Goal: Book appointment/travel/reservation

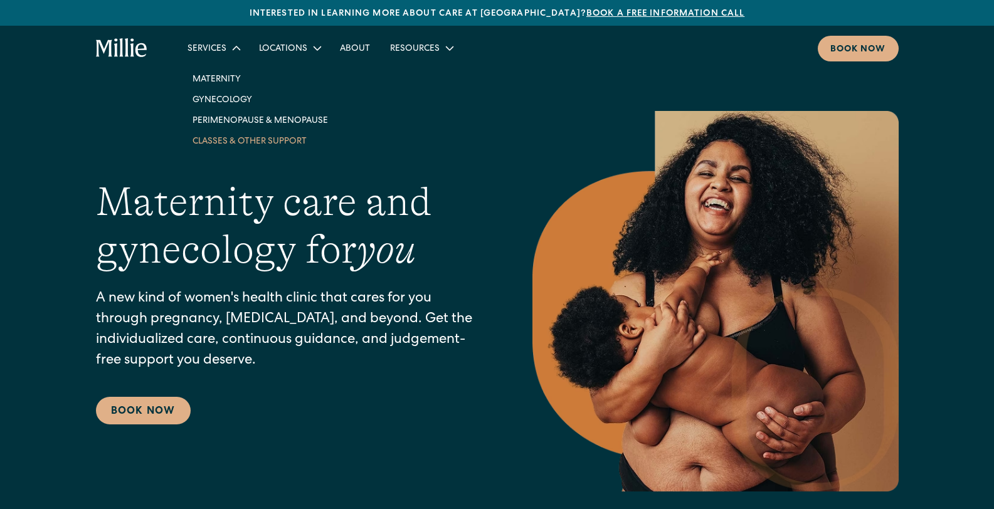
click at [237, 146] on link "Classes & Other Support" at bounding box center [261, 141] width 156 height 21
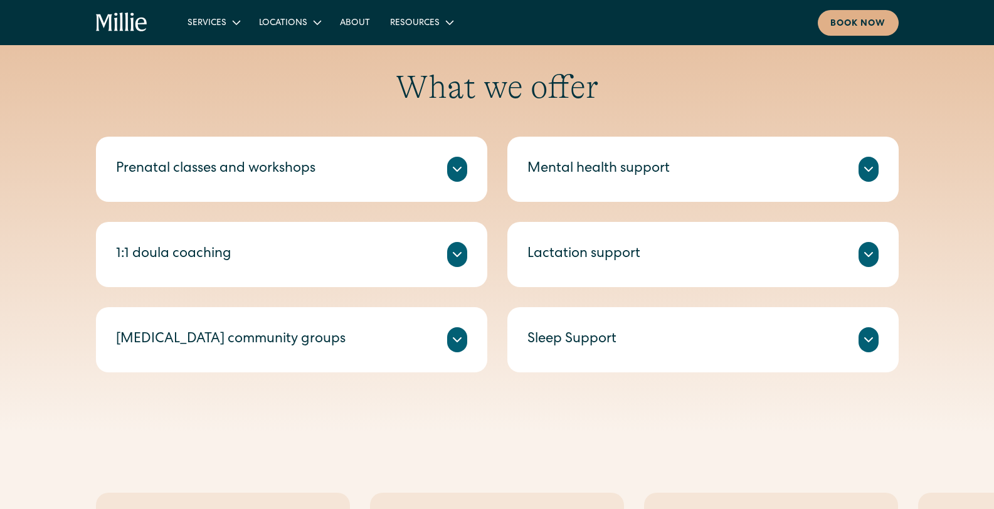
scroll to position [450, 0]
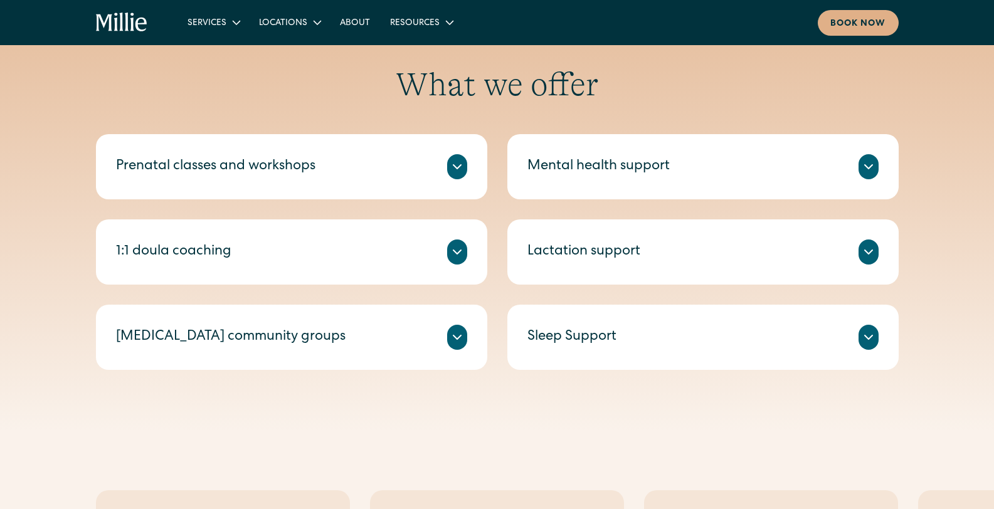
click at [270, 173] on div "Prenatal classes and workshops" at bounding box center [216, 167] width 200 height 21
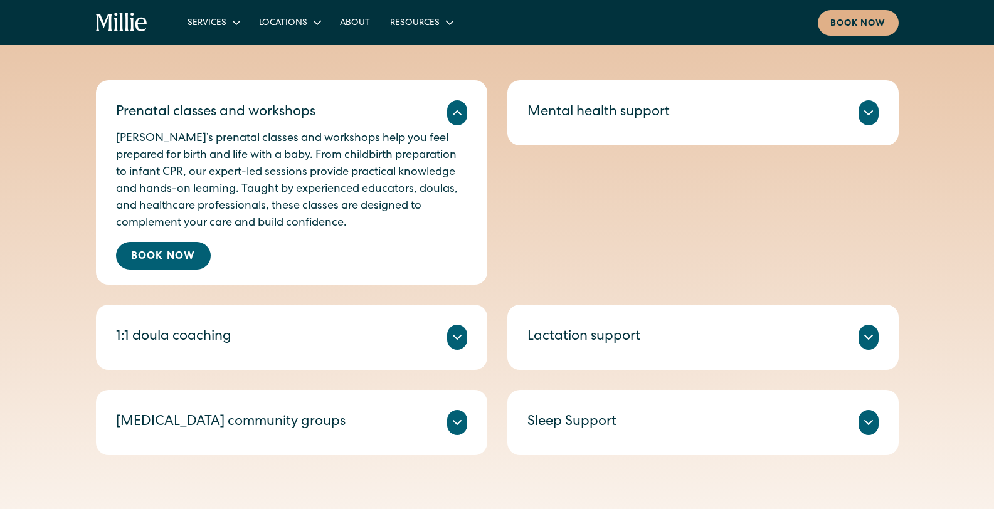
scroll to position [513, 0]
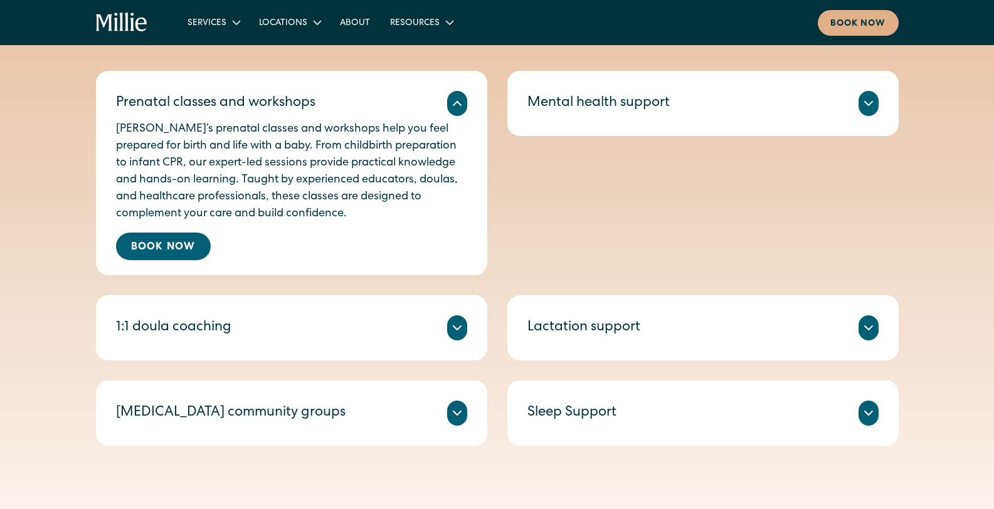
click at [301, 341] on div "Millie Guides are experienced doulas who offer 1:1 sessions tailored to your ne…" at bounding box center [291, 343] width 351 height 5
click at [459, 329] on icon at bounding box center [457, 328] width 15 height 15
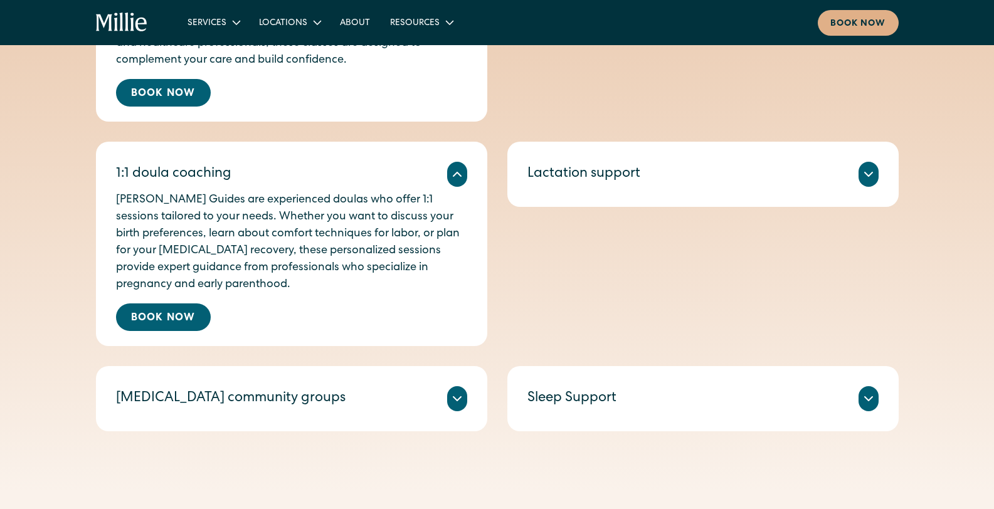
scroll to position [677, 0]
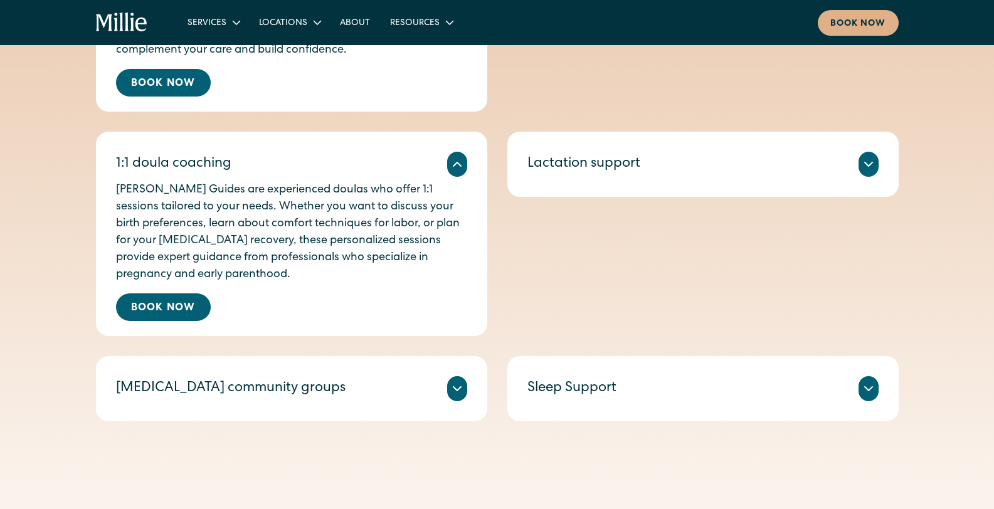
click at [457, 389] on icon at bounding box center [457, 388] width 15 height 15
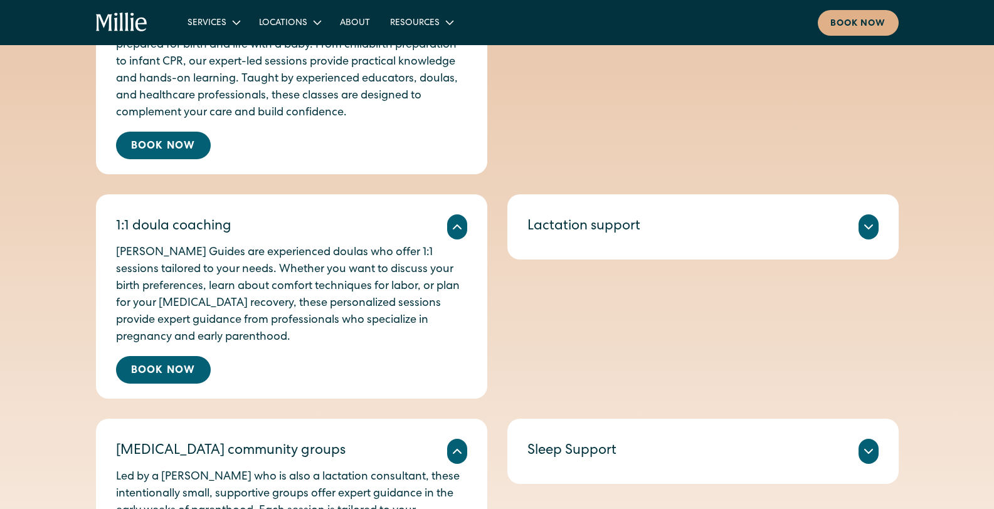
scroll to position [676, 0]
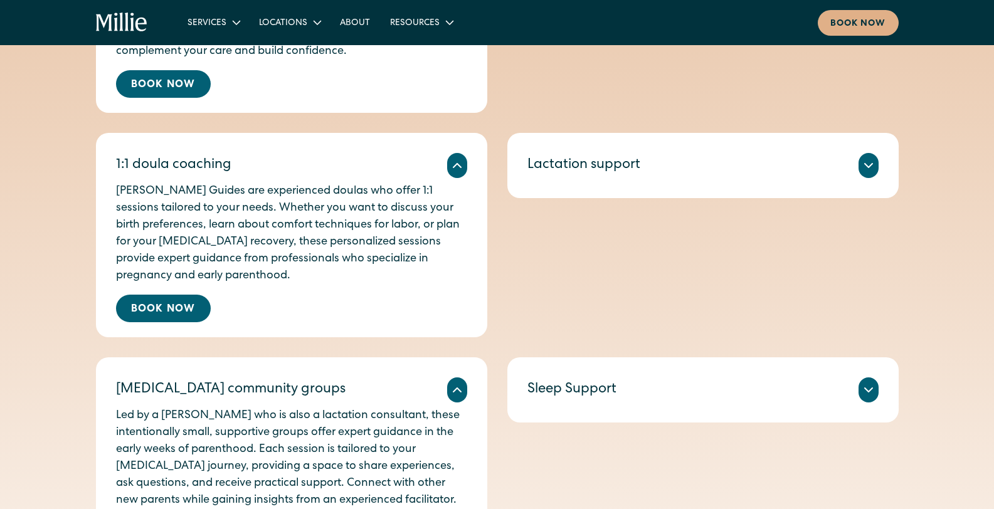
click at [646, 396] on div "Sleep Support" at bounding box center [703, 390] width 351 height 25
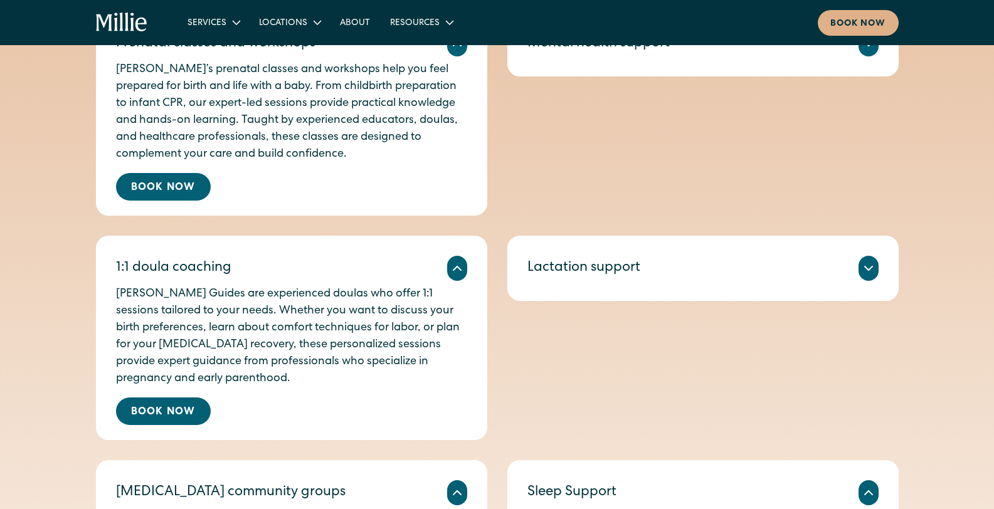
scroll to position [570, 0]
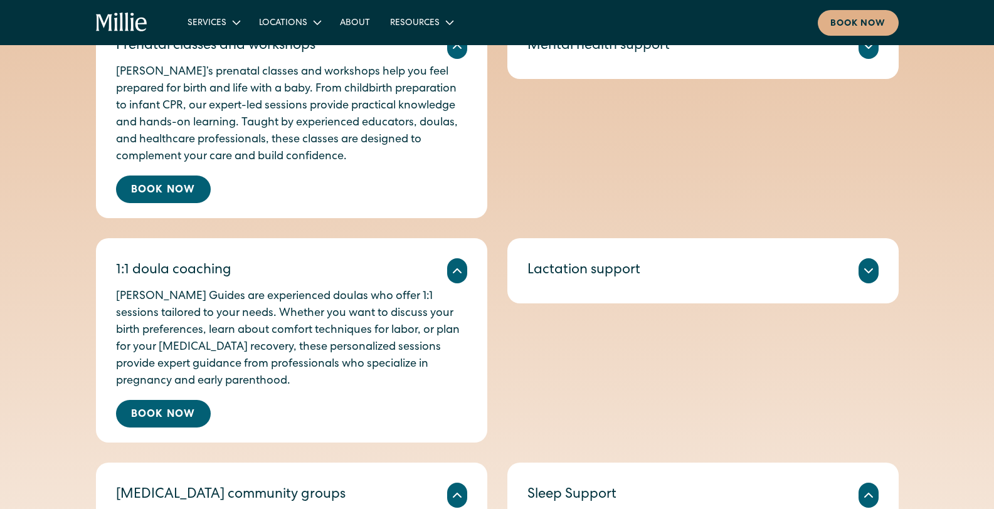
click at [729, 274] on div "Lactation support" at bounding box center [703, 271] width 351 height 25
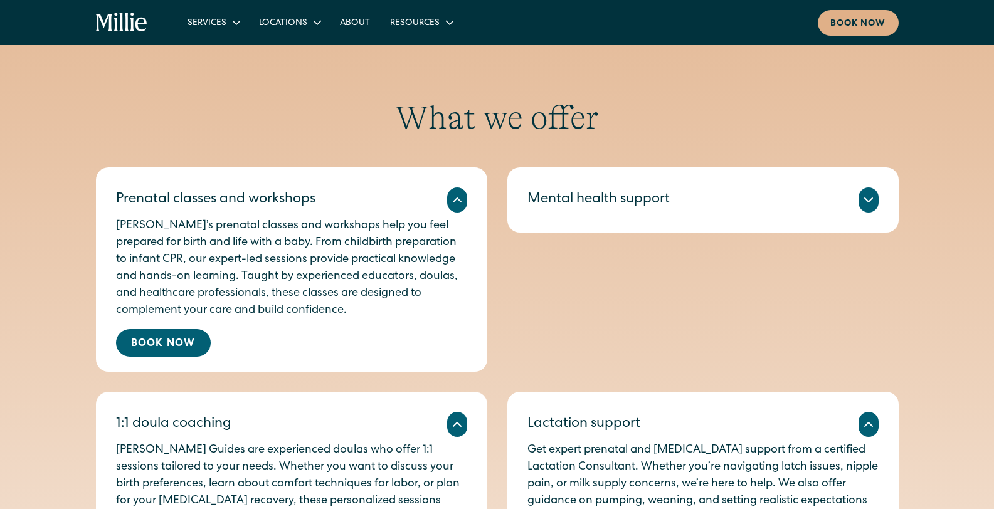
scroll to position [306, 0]
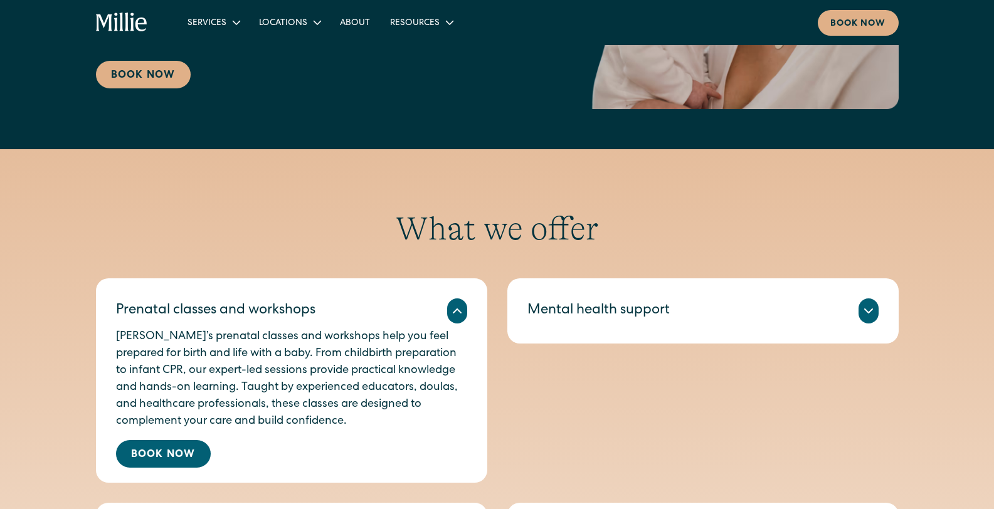
click at [877, 315] on div at bounding box center [869, 311] width 20 height 25
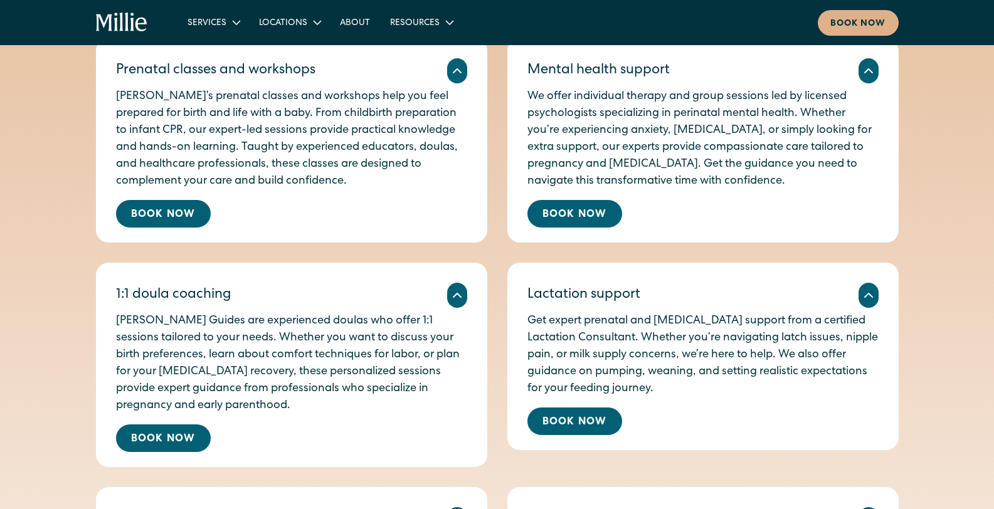
scroll to position [381, 0]
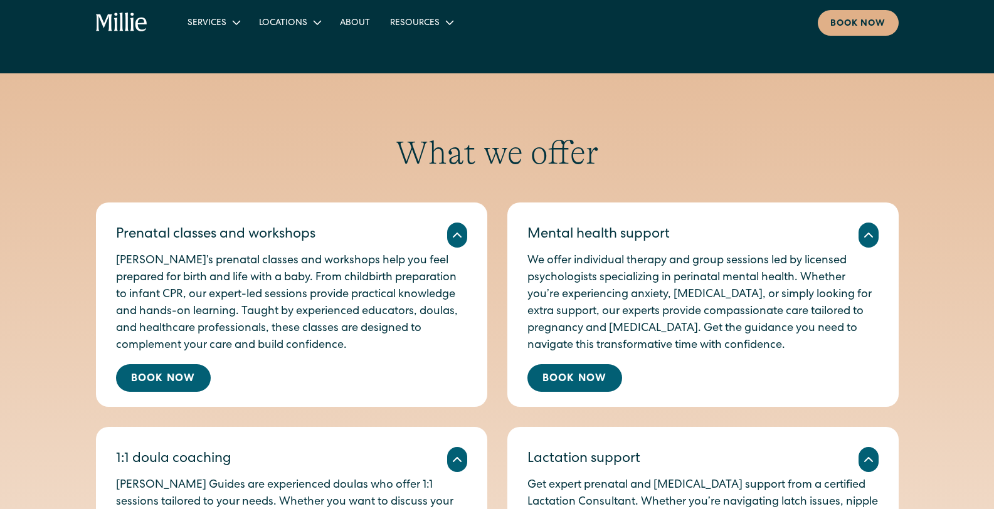
click at [257, 237] on div "Prenatal classes and workshops" at bounding box center [216, 235] width 200 height 21
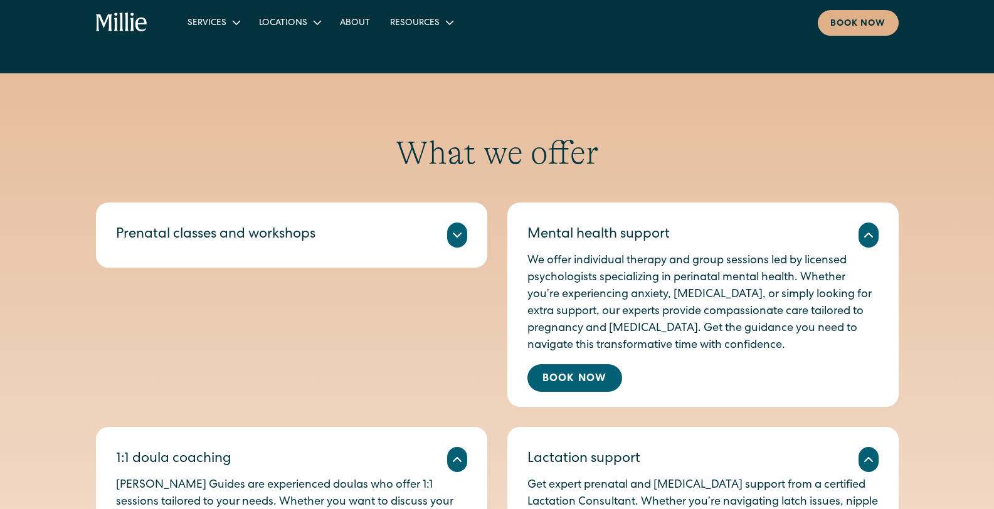
click at [257, 237] on div "Prenatal classes and workshops" at bounding box center [216, 235] width 200 height 21
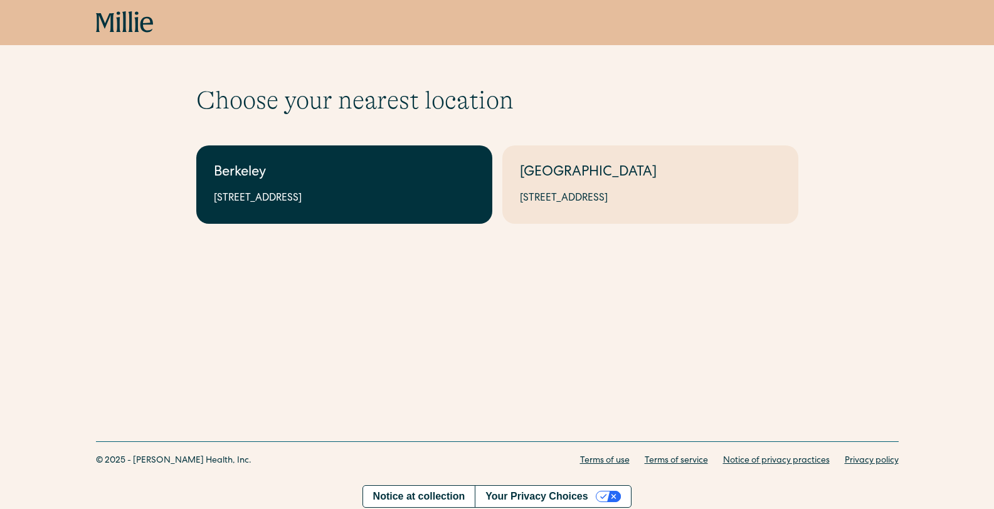
click at [366, 197] on div "2999 Regent St, Suite 524, Berkeley, CA 94705" at bounding box center [344, 198] width 261 height 15
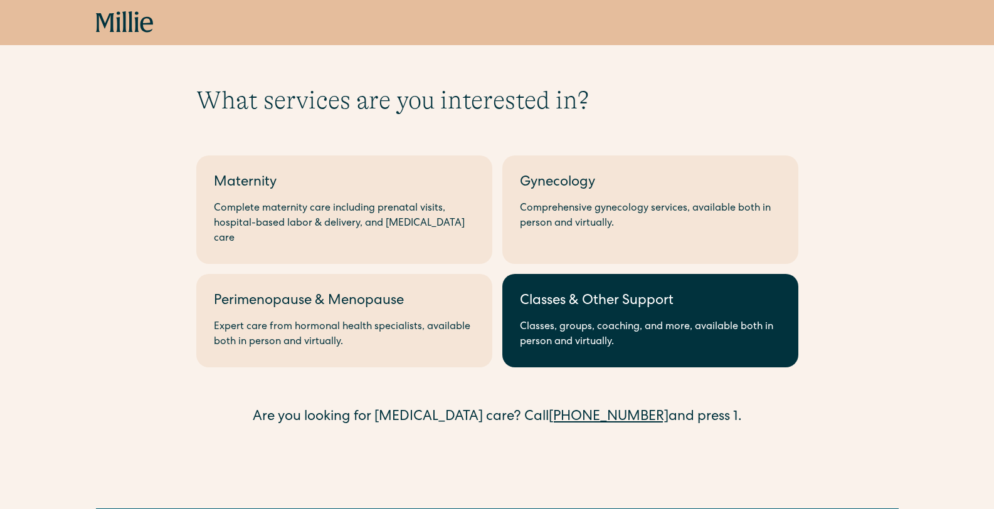
click at [569, 335] on link "Classes & Other Support Classes, groups, coaching, and more, available both in …" at bounding box center [651, 320] width 296 height 93
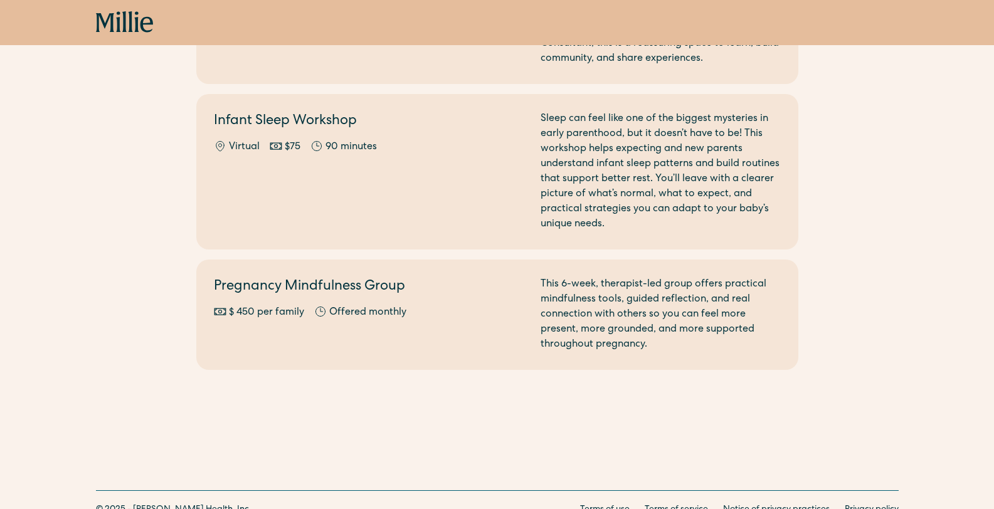
scroll to position [1766, 0]
